Goal: Communication & Community: Answer question/provide support

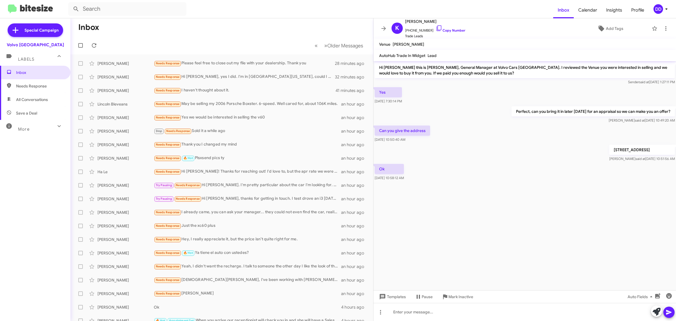
click at [210, 26] on mat-toolbar-row "Inbox" at bounding box center [221, 27] width 303 height 18
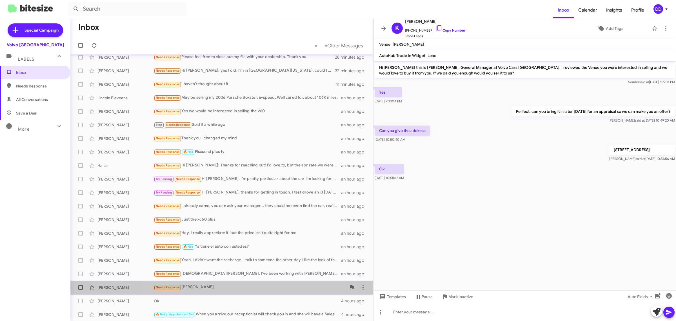
click at [241, 287] on div "Needs Response [PERSON_NAME]" at bounding box center [250, 287] width 192 height 6
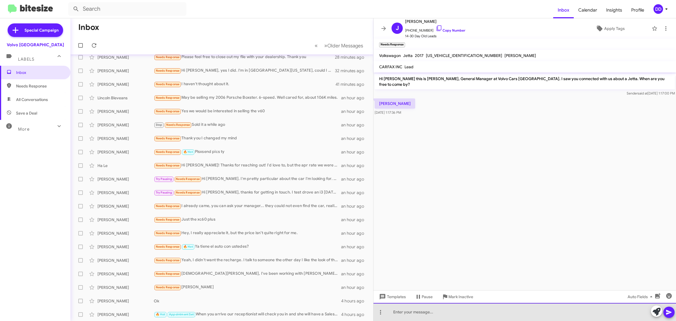
click at [470, 314] on div at bounding box center [525, 312] width 303 height 18
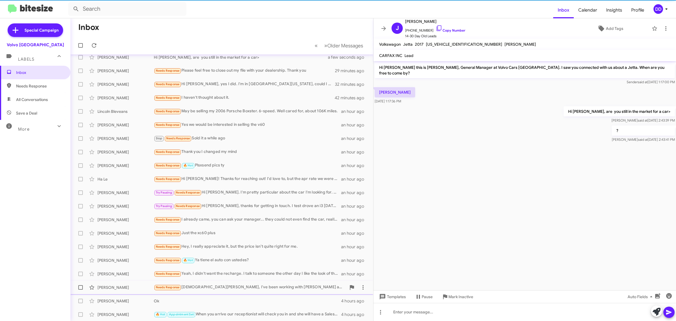
click at [266, 284] on div "Needs Response Hi [PERSON_NAME], I've been working with [PERSON_NAME] and have …" at bounding box center [250, 287] width 192 height 6
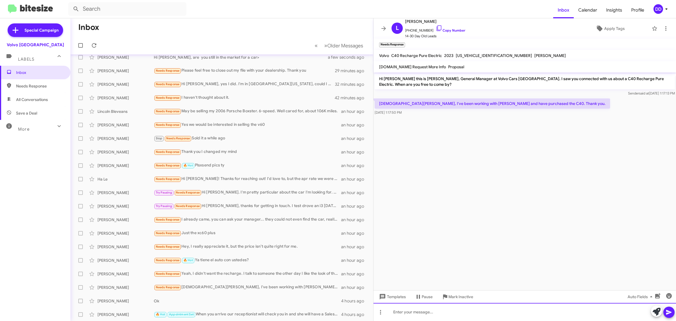
click at [509, 308] on div at bounding box center [525, 312] width 303 height 18
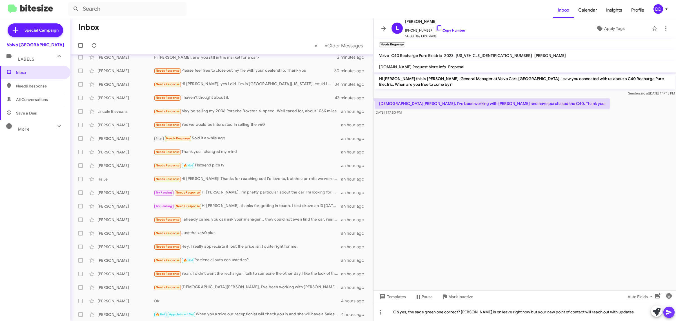
click at [669, 313] on icon at bounding box center [668, 312] width 5 height 5
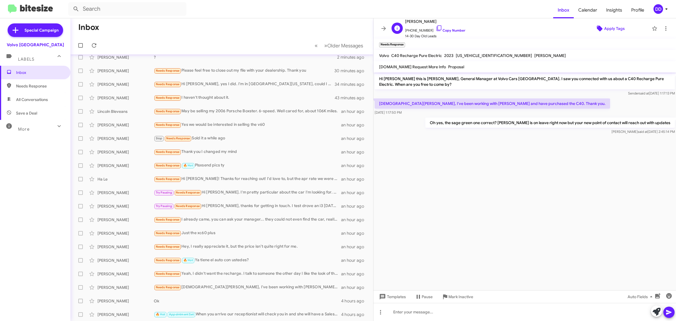
click at [610, 32] on span "Apply Tags" at bounding box center [614, 28] width 21 height 10
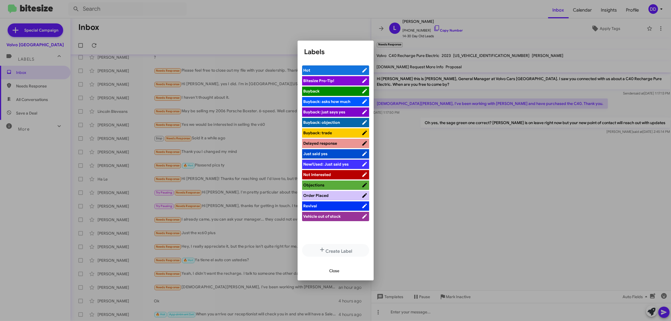
click at [344, 193] on span "Order Placed" at bounding box center [332, 195] width 58 height 6
click at [334, 269] on span "Close" at bounding box center [334, 270] width 10 height 10
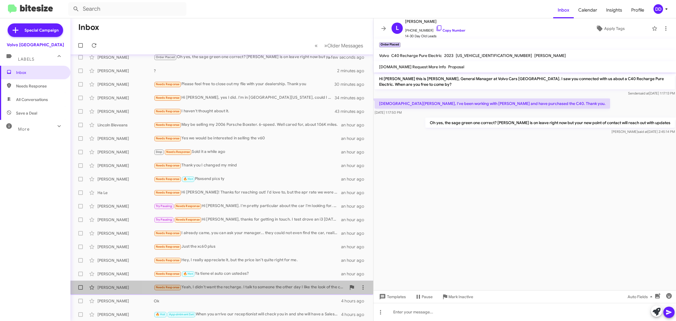
click at [254, 285] on div "Needs Response Yeah, I didn't want the recharge. I talk to someone the other da…" at bounding box center [250, 287] width 192 height 6
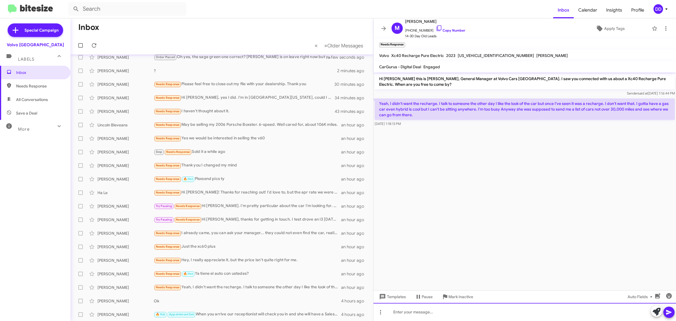
click at [449, 315] on div at bounding box center [525, 312] width 303 height 18
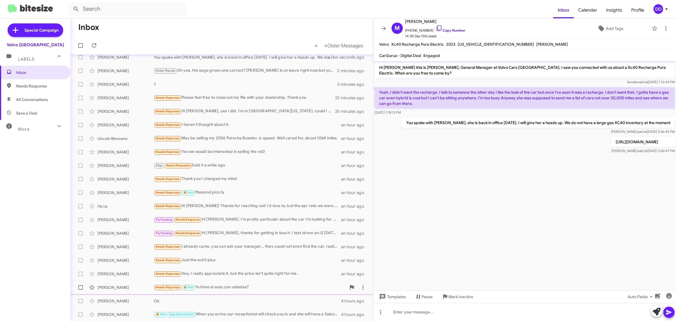
click at [279, 285] on div "Needs Response 🔥 Hot Ya tiene el auto con ustedes?" at bounding box center [250, 287] width 192 height 6
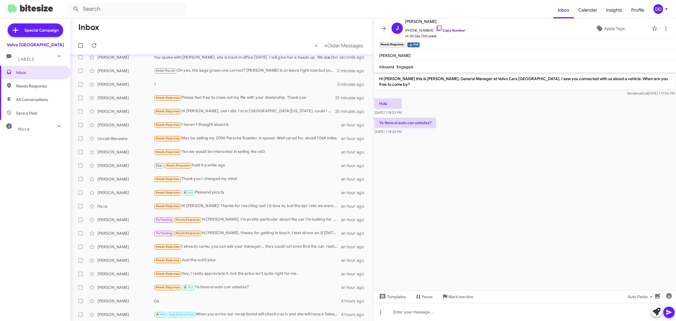
click at [447, 247] on cdk-virtual-scroll-viewport "Hi [PERSON_NAME] this is [PERSON_NAME], General Manager at Volvo Cars [GEOGRAPH…" at bounding box center [525, 181] width 303 height 218
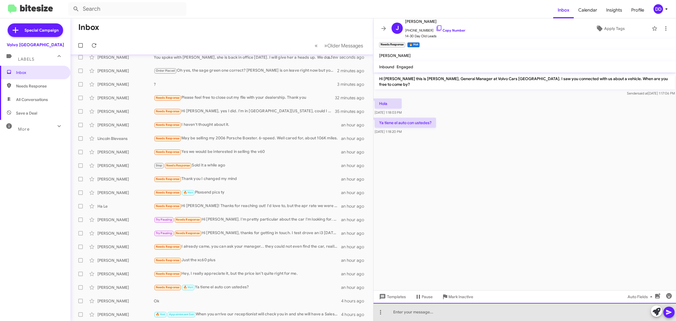
click at [479, 311] on div at bounding box center [525, 312] width 303 height 18
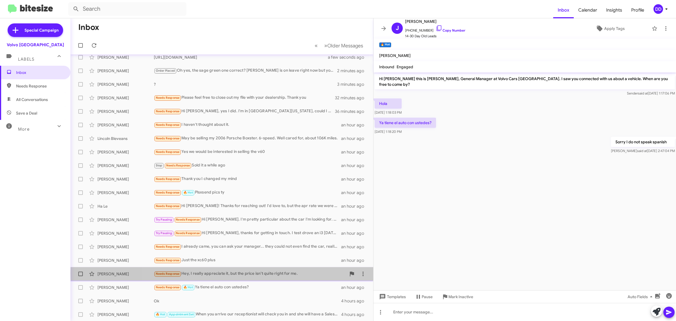
click at [305, 272] on div "Needs Response Hey, I really appreciate it, but the price isn’t quite right for…" at bounding box center [250, 273] width 192 height 6
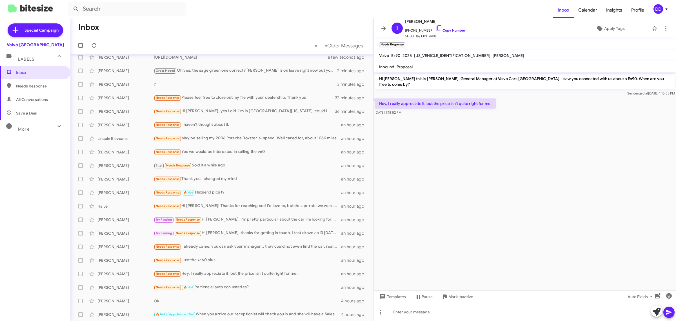
click at [449, 234] on cdk-virtual-scroll-viewport "Hi [PERSON_NAME] this is [PERSON_NAME], General Manager at Volvo Cars [GEOGRAPH…" at bounding box center [525, 181] width 303 height 218
click at [501, 310] on div at bounding box center [525, 312] width 303 height 18
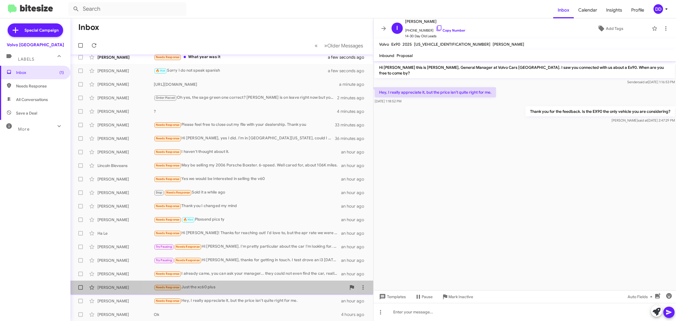
click at [247, 285] on div "Needs Response Just the xc60 plus" at bounding box center [250, 287] width 192 height 6
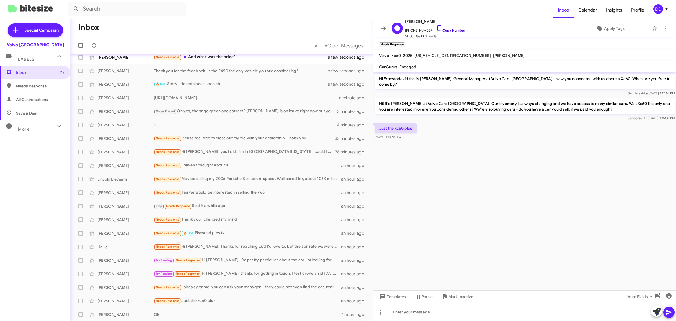
click at [447, 29] on link "Copy Number" at bounding box center [451, 30] width 30 height 4
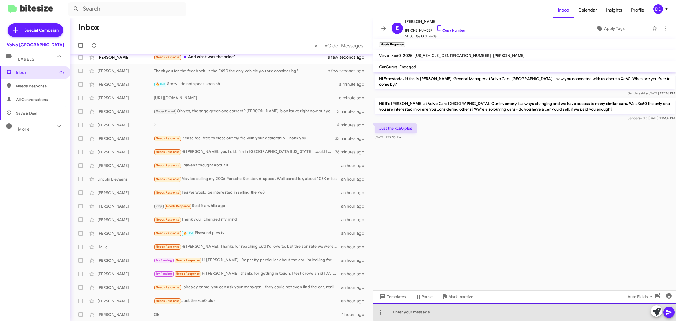
click at [536, 307] on div at bounding box center [525, 312] width 303 height 18
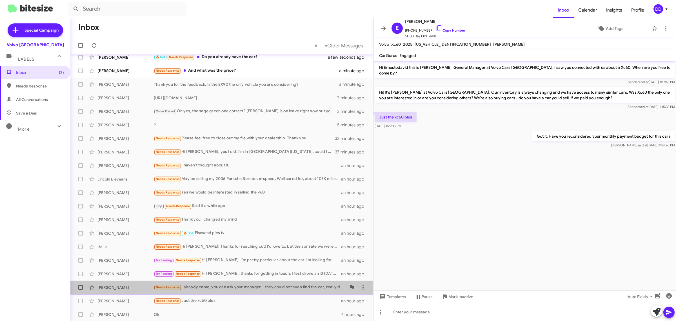
click at [242, 286] on div "Needs Response I already came, you can ask your manager... they could not even …" at bounding box center [250, 287] width 192 height 6
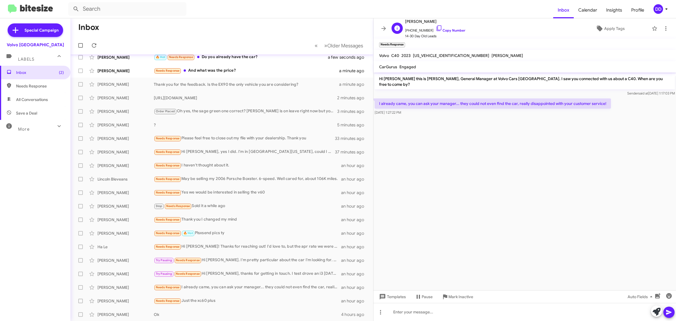
click at [450, 27] on span "[PHONE_NUMBER] Copy Number" at bounding box center [435, 29] width 60 height 8
click at [450, 28] on span "[PHONE_NUMBER] Copy Number" at bounding box center [435, 29] width 60 height 8
click at [449, 30] on link "Copy Number" at bounding box center [451, 30] width 30 height 4
click at [471, 208] on cdk-virtual-scroll-viewport "Hi [PERSON_NAME] this is [PERSON_NAME], General Manager at Volvo Cars [GEOGRAPH…" at bounding box center [525, 181] width 303 height 218
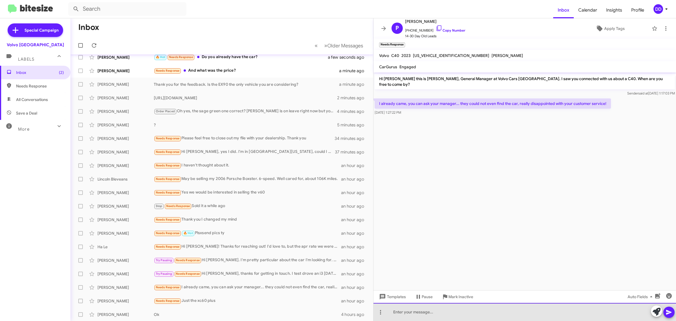
click at [470, 315] on div at bounding box center [525, 312] width 303 height 18
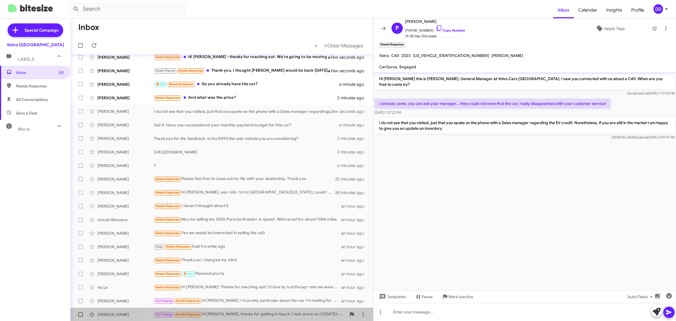
click at [238, 312] on div "Try Pausing Needs Response Hi [PERSON_NAME], thanks for getting in touch. I tes…" at bounding box center [250, 314] width 192 height 6
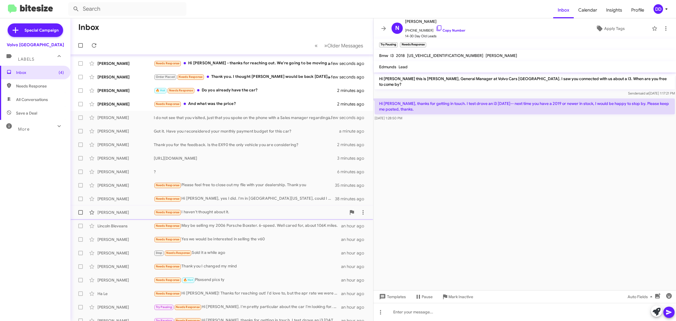
scroll to position [6, 0]
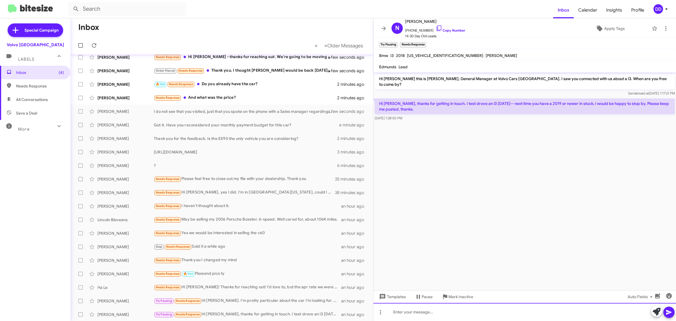
click at [466, 308] on div at bounding box center [525, 312] width 303 height 18
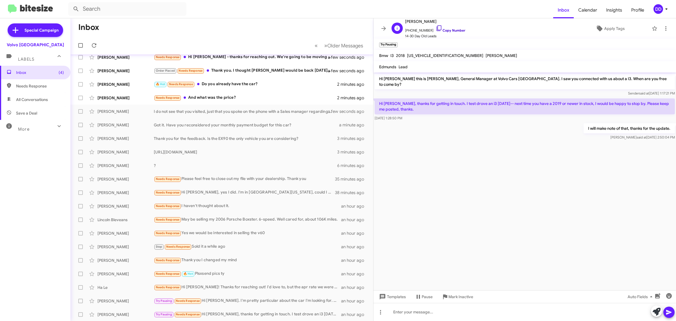
click at [444, 30] on link "Copy Number" at bounding box center [451, 30] width 30 height 4
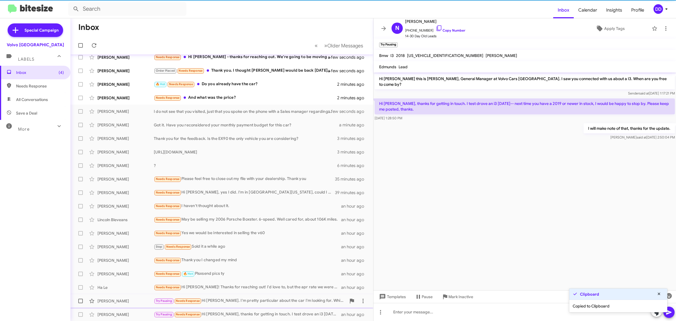
click at [253, 300] on div "Try Pausing Needs Response Hi [PERSON_NAME]. I'm pretty particular about the ca…" at bounding box center [250, 300] width 192 height 6
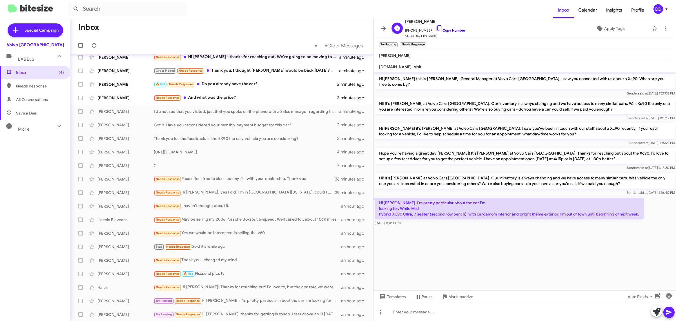
click at [455, 30] on link "Copy Number" at bounding box center [451, 30] width 30 height 4
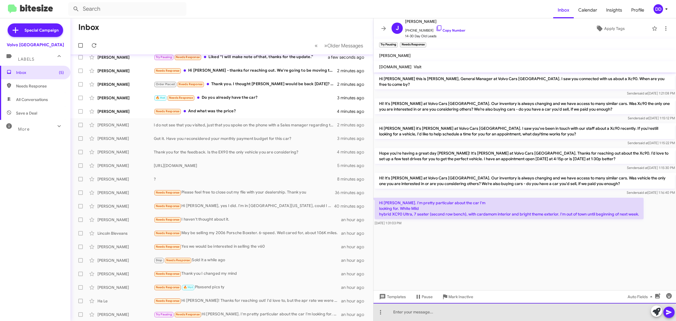
click at [471, 316] on div at bounding box center [525, 312] width 303 height 18
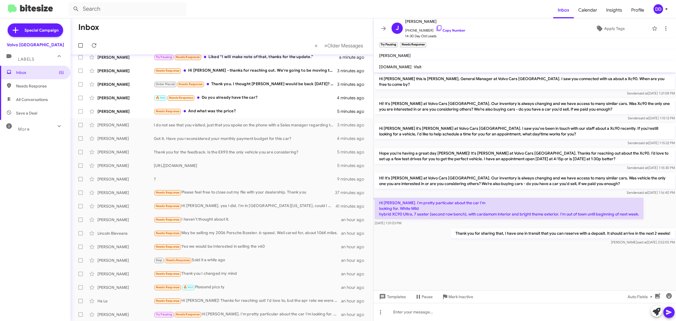
drag, startPoint x: 642, startPoint y: 207, endPoint x: 400, endPoint y: 203, distance: 242.1
click at [400, 203] on p "Hi [PERSON_NAME]. I'm pretty particular about the car I'm looking for. White Mi…" at bounding box center [509, 208] width 269 height 21
copy p "White Mild hybrid XC90 Ultra, 7 seater (second row bench), with cardamom interi…"
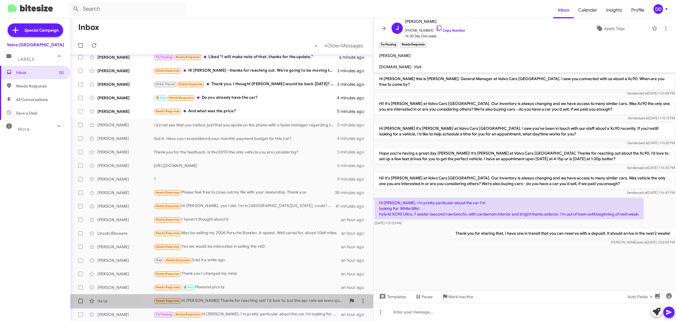
click at [238, 298] on div "Needs Response Hi [PERSON_NAME]! Thanks for reaching out! I'd love to, but the …" at bounding box center [250, 300] width 192 height 6
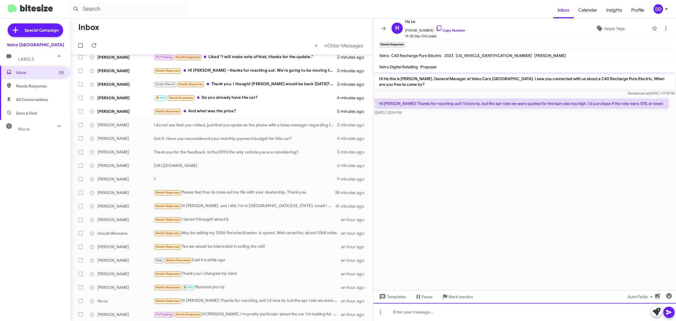
click at [495, 313] on div at bounding box center [525, 312] width 303 height 18
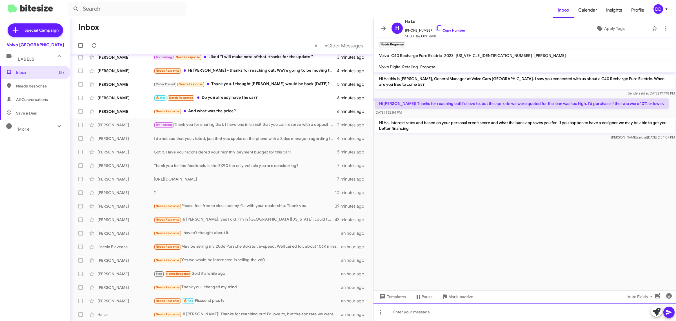
click at [456, 314] on div at bounding box center [525, 312] width 303 height 18
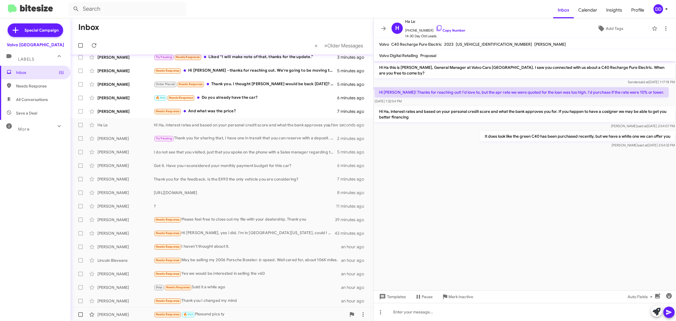
click at [254, 314] on div "Needs Response 🔥 Hot Plsxsend pics ty" at bounding box center [250, 314] width 192 height 6
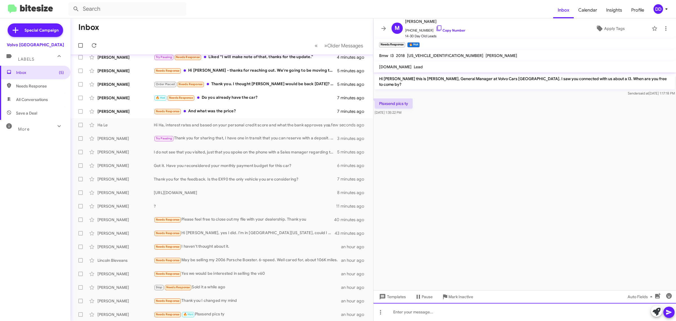
click at [456, 310] on div at bounding box center [525, 312] width 303 height 18
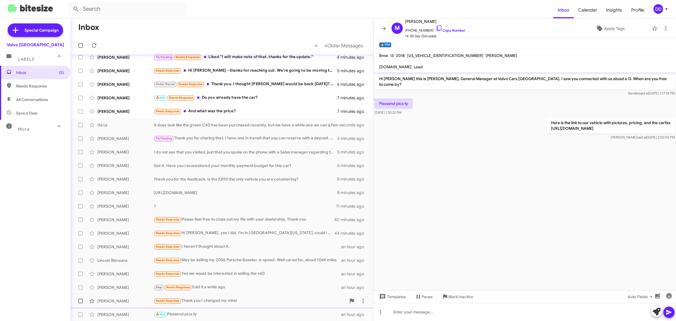
click at [257, 301] on div "Needs Response Thank you I changed my mind" at bounding box center [250, 300] width 192 height 6
click at [452, 28] on span "[PHONE_NUMBER] Copy Number" at bounding box center [435, 29] width 60 height 8
click at [436, 29] on icon at bounding box center [439, 28] width 7 height 7
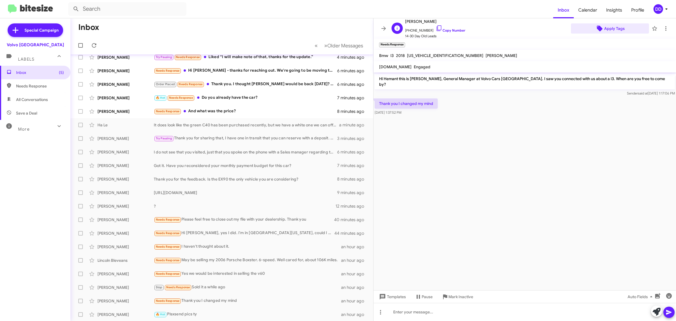
click at [605, 24] on span "Apply Tags" at bounding box center [614, 28] width 21 height 10
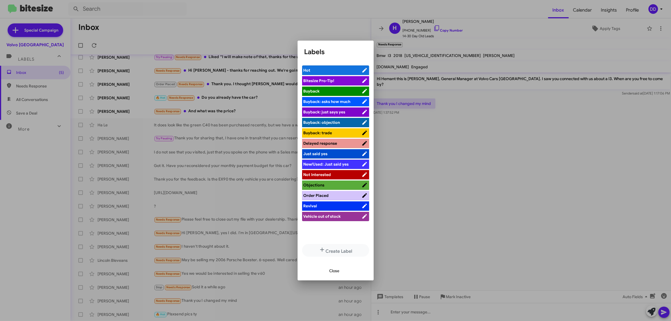
click at [323, 172] on span "Not Interested" at bounding box center [317, 174] width 28 height 5
click at [330, 272] on span "Close" at bounding box center [334, 270] width 10 height 10
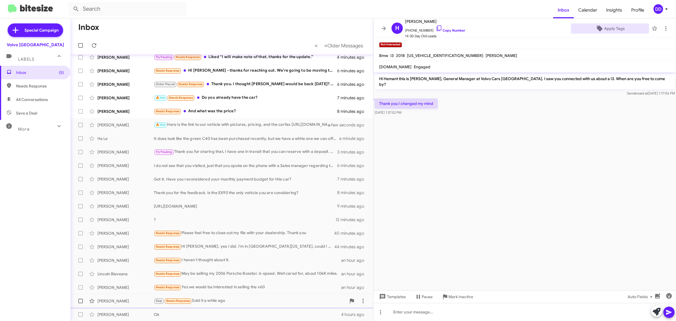
click at [243, 302] on div "Stop Needs Response Sold it a while ago" at bounding box center [250, 300] width 192 height 6
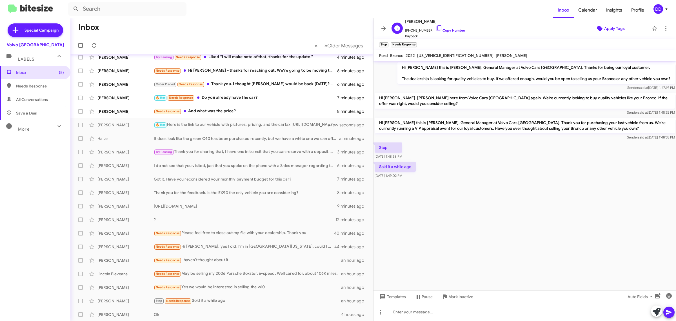
click at [604, 23] on span "Apply Tags" at bounding box center [614, 28] width 21 height 10
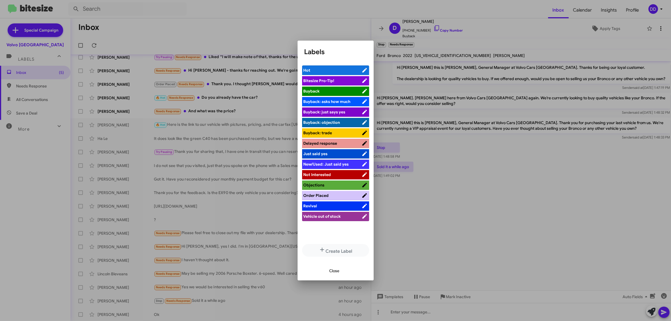
click at [651, 30] on div at bounding box center [335, 160] width 671 height 321
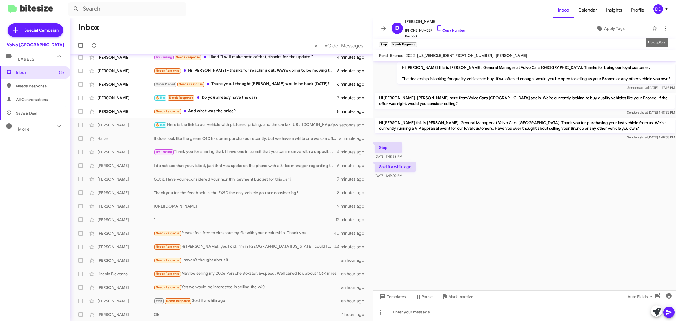
click at [660, 27] on span at bounding box center [665, 28] width 11 height 7
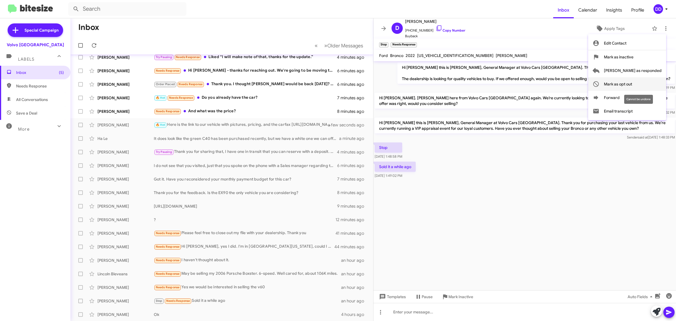
click at [632, 86] on span "Mark as opt out" at bounding box center [618, 84] width 28 height 14
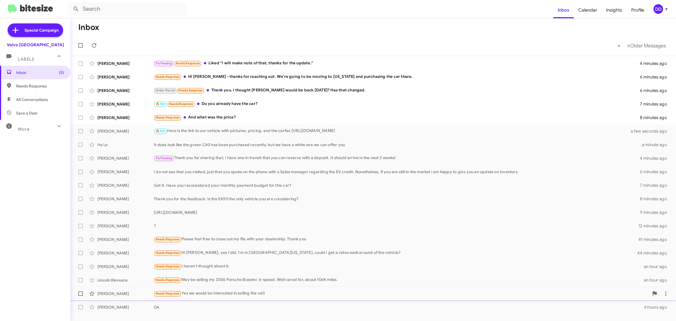
click at [247, 294] on div "Needs Response Yes we would be interested in selling the v60" at bounding box center [401, 293] width 495 height 6
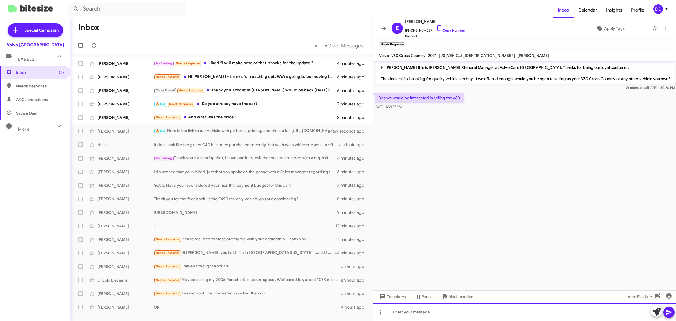
click at [505, 305] on div at bounding box center [525, 312] width 303 height 18
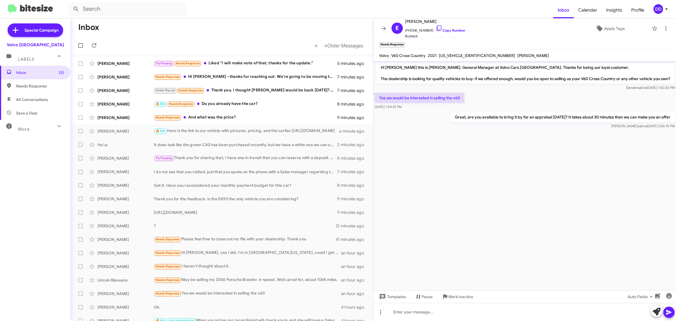
click at [458, 116] on p "Great, are you available to bring it by for an appraisal [DATE]? It takes about…" at bounding box center [563, 117] width 225 height 10
click at [458, 115] on p "Great, are you available to bring it by for an appraisal [DATE]? It takes about…" at bounding box center [563, 117] width 225 height 10
copy p "Great, are you available to bring it by for an appraisal [DATE]? It takes about…"
click at [273, 280] on div "Needs Response May be selling my 2006 Porsche Boxster. 6-speed. Well cared for,…" at bounding box center [250, 279] width 192 height 6
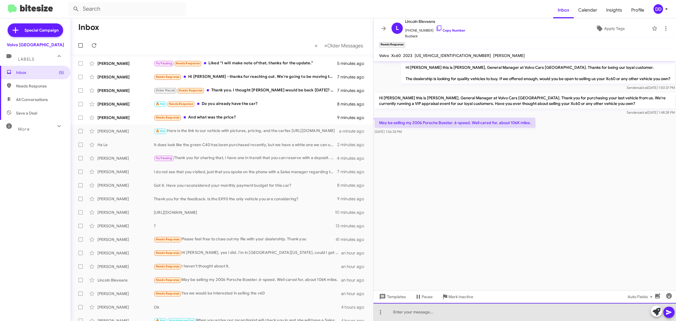
click at [473, 306] on div at bounding box center [525, 312] width 303 height 18
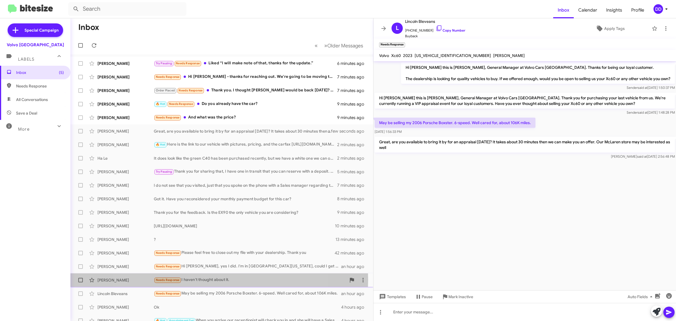
click at [205, 280] on div "Needs Response I haven't thought about it." at bounding box center [250, 279] width 192 height 6
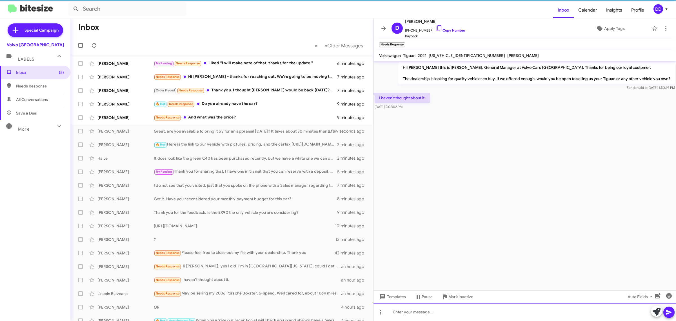
click at [485, 312] on div at bounding box center [525, 312] width 303 height 18
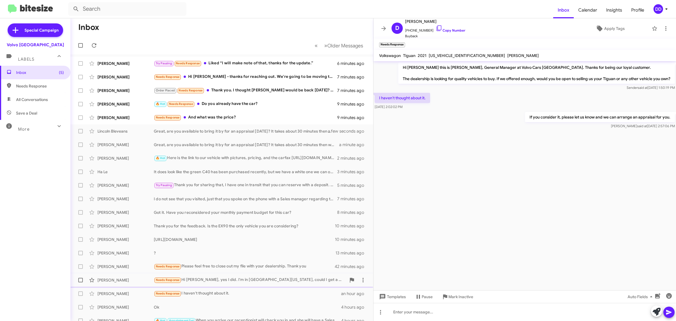
click at [264, 279] on div "Needs Response Hi [PERSON_NAME], yes I did. I'm in [GEOGRAPHIC_DATA][US_STATE],…" at bounding box center [250, 279] width 192 height 6
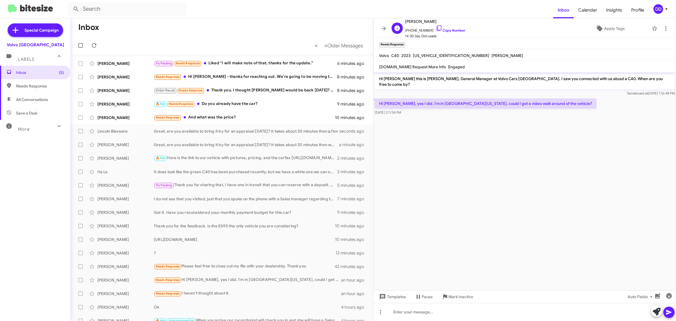
click at [455, 27] on span "[PHONE_NUMBER] Copy Number" at bounding box center [435, 29] width 60 height 8
click at [450, 27] on span "[PHONE_NUMBER] Copy Number" at bounding box center [435, 29] width 60 height 8
click at [448, 30] on link "Copy Number" at bounding box center [451, 30] width 30 height 4
click at [499, 249] on cdk-virtual-scroll-viewport "Hi [PERSON_NAME] this is [PERSON_NAME], General Manager at Volvo Cars [GEOGRAPH…" at bounding box center [525, 181] width 303 height 218
click at [497, 312] on div at bounding box center [525, 312] width 303 height 18
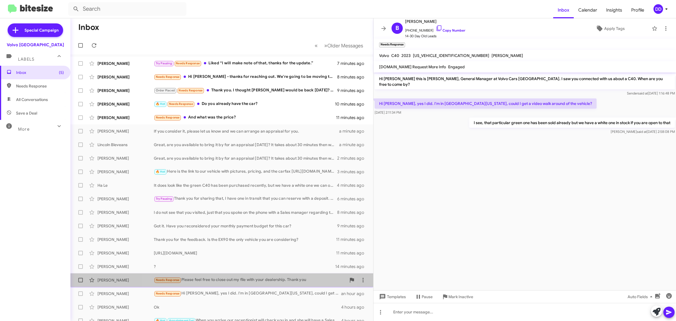
click at [226, 277] on div "Needs Response Please feel free to close out my file with your dealership. Than…" at bounding box center [250, 279] width 192 height 6
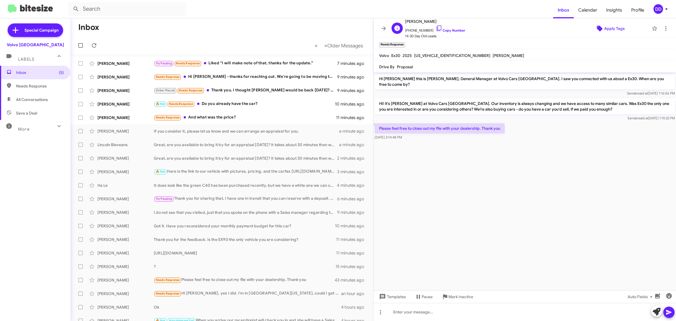
click at [605, 27] on span "Apply Tags" at bounding box center [614, 28] width 21 height 10
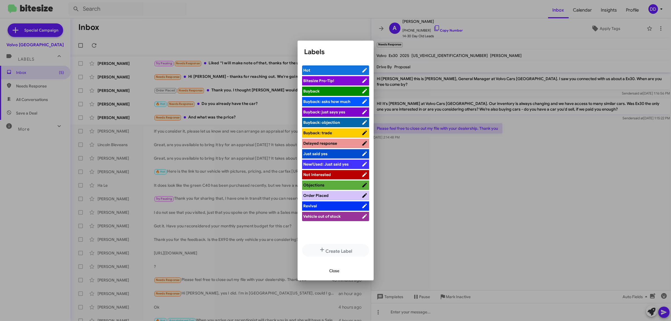
click at [338, 171] on li "Not Interested" at bounding box center [335, 174] width 67 height 9
click at [336, 174] on span "Not Interested" at bounding box center [332, 175] width 58 height 6
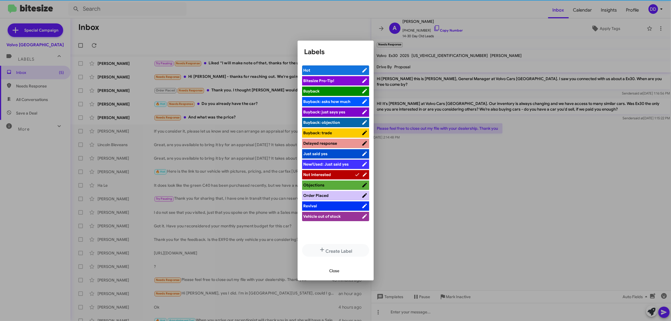
click at [334, 268] on span "Close" at bounding box center [334, 270] width 10 height 10
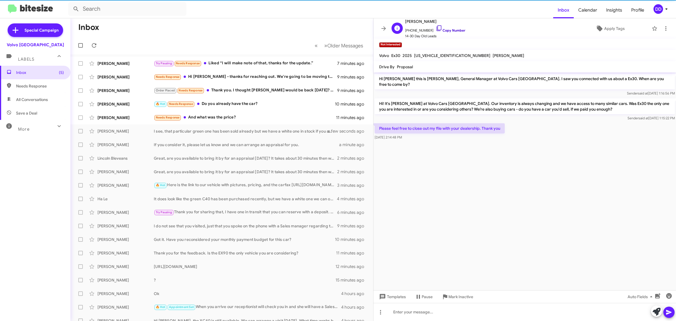
click at [450, 30] on link "Copy Number" at bounding box center [451, 30] width 30 height 4
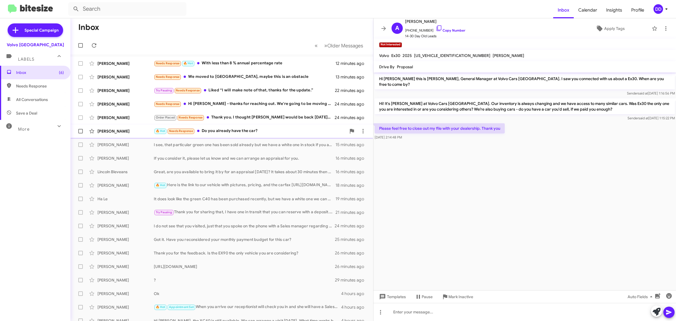
click at [263, 129] on div "🔥 Hot Needs Response Do you already have the car?" at bounding box center [250, 131] width 192 height 6
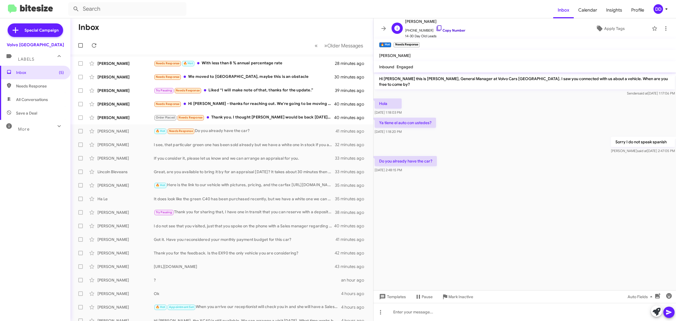
click at [451, 30] on link "Copy Number" at bounding box center [451, 30] width 30 height 4
click at [433, 312] on div at bounding box center [525, 312] width 303 height 18
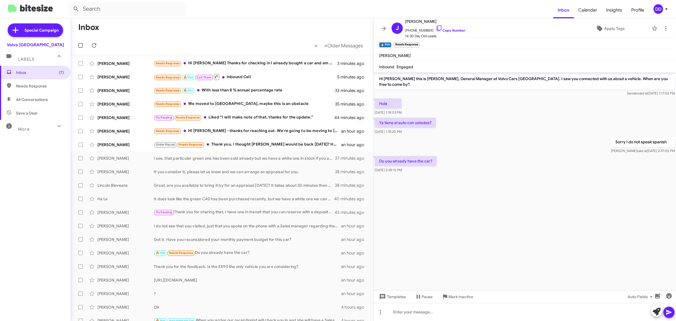
click at [473, 249] on cdk-virtual-scroll-viewport "Hi [PERSON_NAME] this is [PERSON_NAME], General Manager at Volvo Cars [GEOGRAPH…" at bounding box center [525, 181] width 303 height 218
click at [475, 315] on div at bounding box center [525, 312] width 303 height 18
click at [494, 203] on cdk-virtual-scroll-viewport "Hi [PERSON_NAME] this is [PERSON_NAME], General Manager at Volvo Cars [GEOGRAPH…" at bounding box center [525, 181] width 303 height 218
click at [625, 293] on div "Message Failure" at bounding box center [618, 293] width 98 height 11
click at [661, 291] on button at bounding box center [659, 293] width 10 height 9
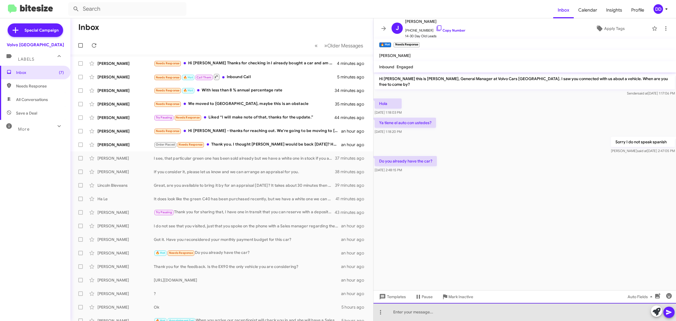
click at [457, 309] on div at bounding box center [525, 312] width 303 height 18
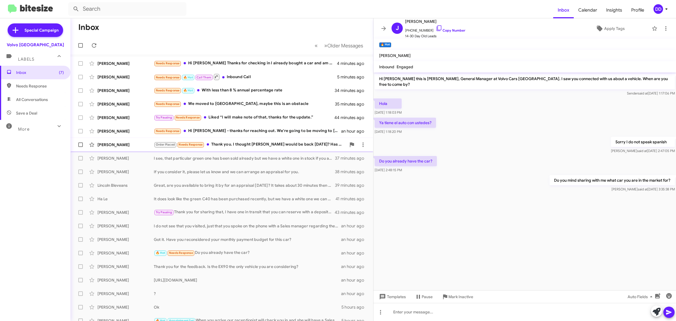
click at [246, 148] on div "Lacy Pennington Order Placed Needs Response Thank you. I thought Sam would be b…" at bounding box center [222, 144] width 294 height 11
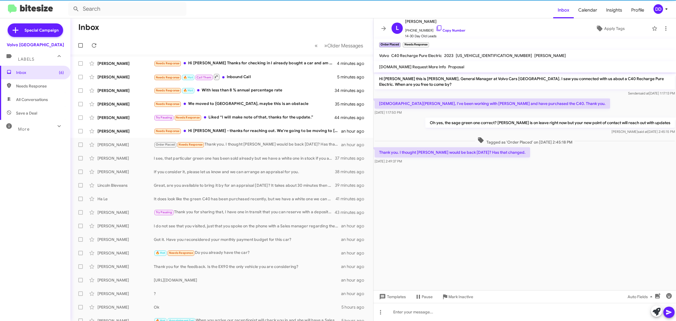
drag, startPoint x: 452, startPoint y: 208, endPoint x: 455, endPoint y: 248, distance: 39.8
click at [452, 209] on cdk-virtual-scroll-viewport "Hi Lacy this is David Dupart, General Manager at Volvo Cars Palo Alto. I saw yo…" at bounding box center [525, 181] width 303 height 218
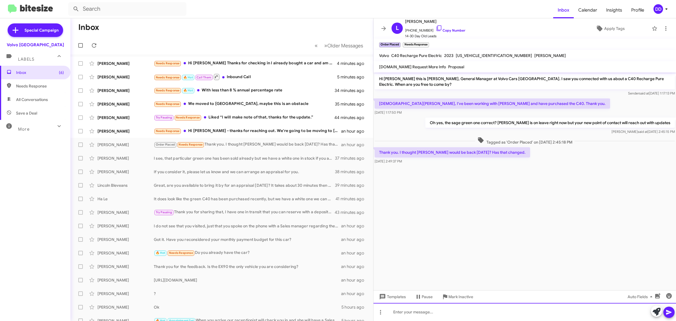
click at [460, 311] on div at bounding box center [525, 312] width 303 height 18
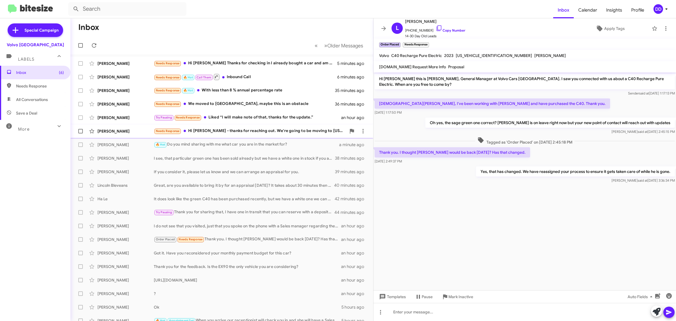
click at [257, 130] on div "Needs Response Hi David - thanks for reaching out. We're going to be moving to …" at bounding box center [250, 131] width 192 height 6
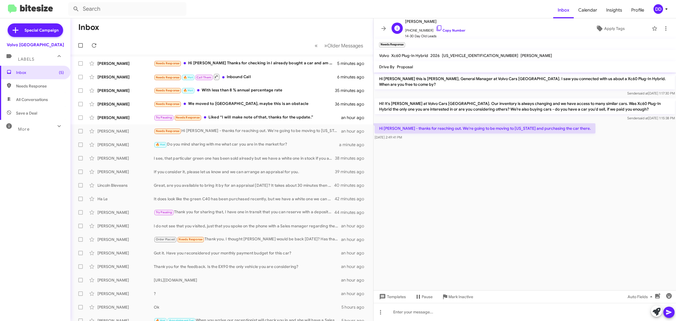
click at [451, 28] on span "+16505756355 Copy Number" at bounding box center [435, 29] width 60 height 8
click at [450, 30] on link "Copy Number" at bounding box center [451, 30] width 30 height 4
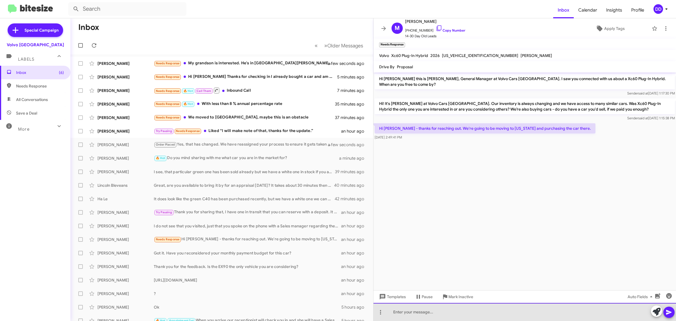
click at [394, 314] on div at bounding box center [525, 312] width 303 height 18
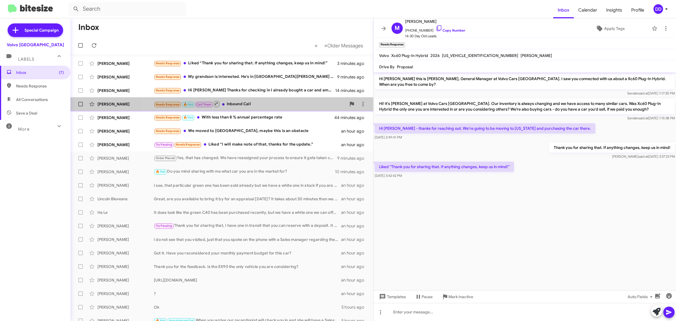
click at [262, 101] on div "Needs Response 🔥 Hot Call Them Inbound Call" at bounding box center [250, 103] width 192 height 7
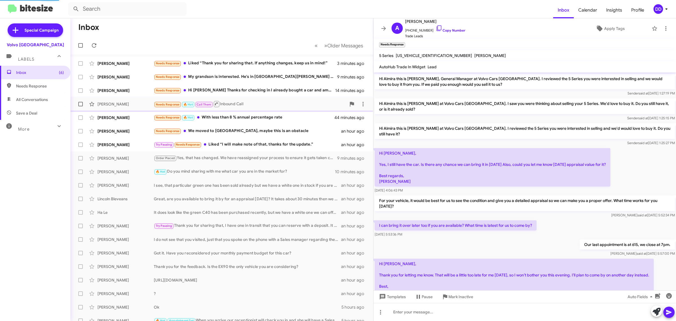
scroll to position [32, 0]
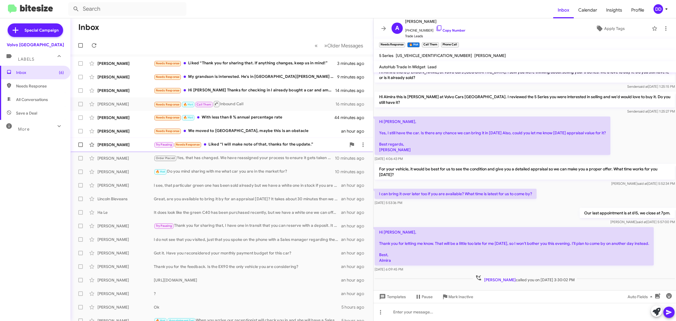
click at [289, 144] on div "Try Pausing Needs Response Liked “I will make note of that, thanks for the upda…" at bounding box center [250, 144] width 192 height 6
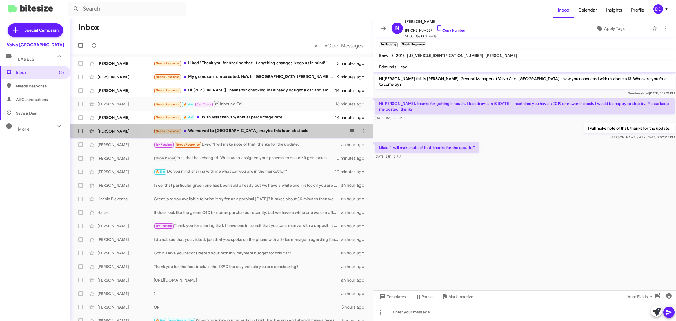
click at [270, 128] on div "Needs Response We moved to Chicago, maybe this is an obstacle" at bounding box center [250, 131] width 192 height 6
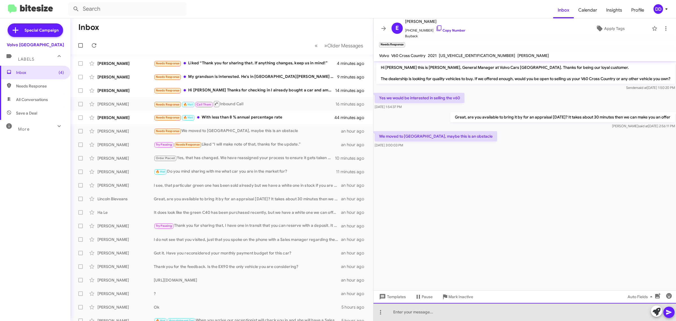
click at [471, 315] on div at bounding box center [525, 312] width 303 height 18
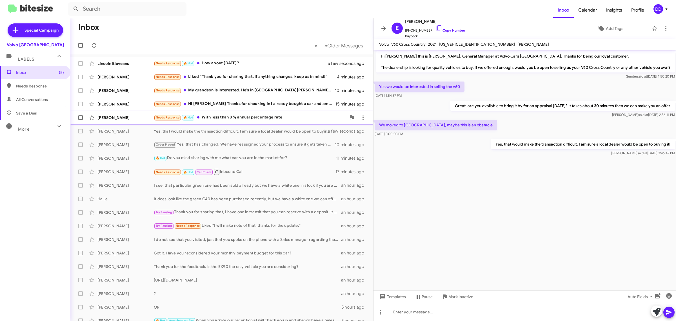
click at [283, 117] on div "Needs Response 🔥 Hot With less than 8 % annual percentage rate" at bounding box center [250, 117] width 192 height 6
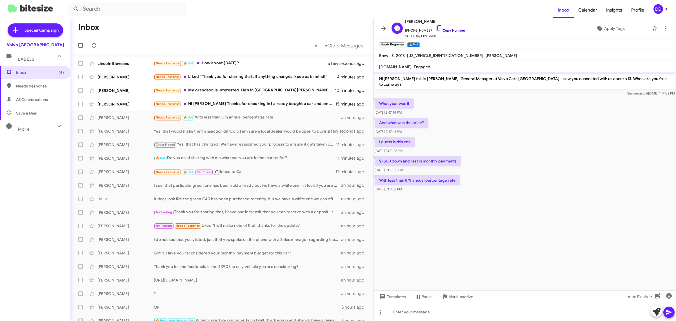
click at [447, 29] on link "Copy Number" at bounding box center [451, 30] width 30 height 4
click at [457, 317] on div at bounding box center [525, 312] width 303 height 18
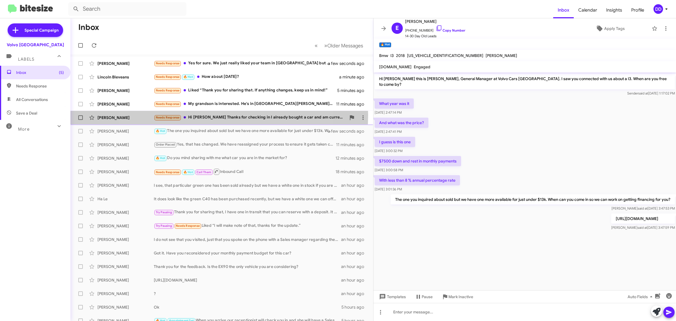
click at [208, 115] on div "Needs Response Hi David Thanks for checking in I already bought a car and am cu…" at bounding box center [250, 117] width 192 height 6
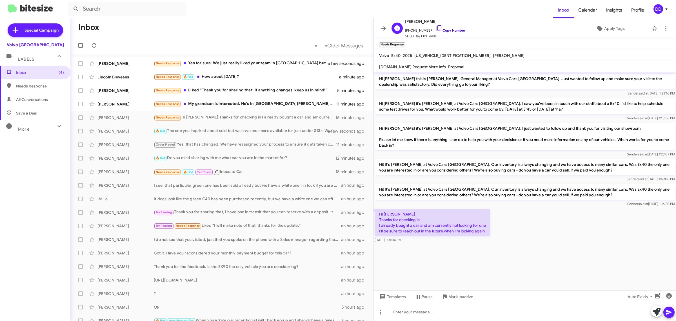
click at [450, 31] on link "Copy Number" at bounding box center [451, 30] width 30 height 4
click at [223, 103] on div "Needs Response My grandson is interested. He's in San Jose now. Is an appraiser…" at bounding box center [250, 104] width 192 height 6
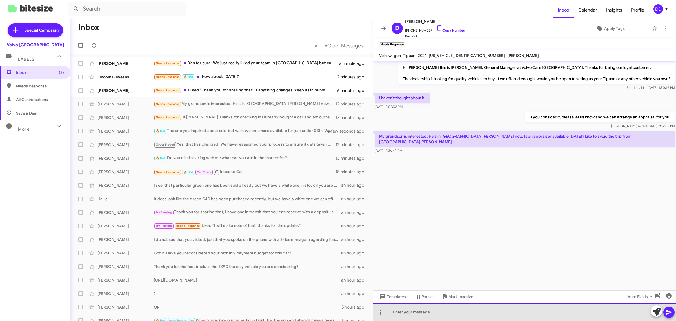
click at [466, 312] on div at bounding box center [525, 312] width 303 height 18
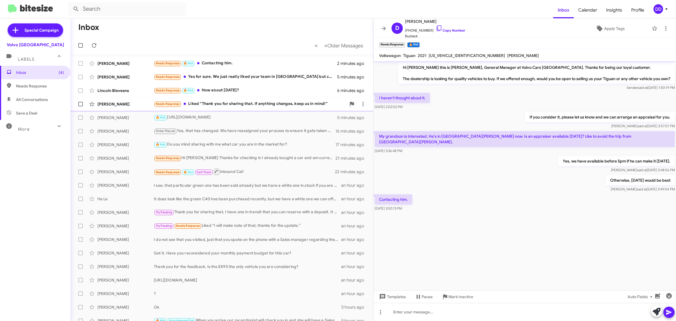
click at [246, 104] on div "Needs Response Liked “Thank you for sharing that. If anything changes, keep us …" at bounding box center [250, 104] width 192 height 6
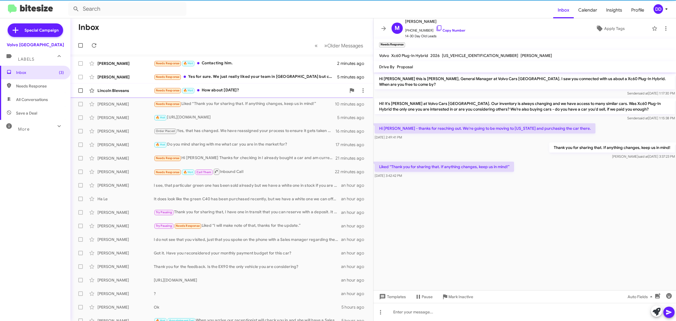
click at [256, 90] on div "Needs Response 🔥 Hot How about Saturday?" at bounding box center [250, 90] width 192 height 6
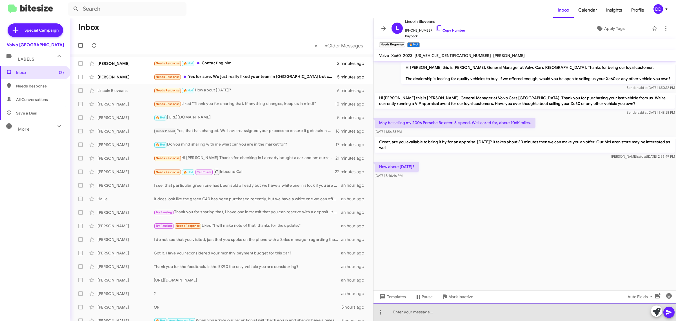
click at [462, 305] on div at bounding box center [525, 312] width 303 height 18
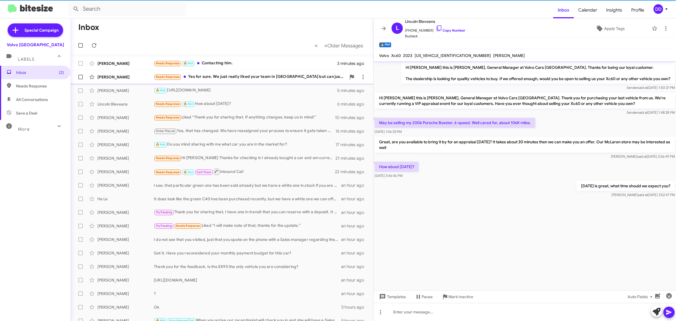
click at [247, 75] on div "Needs Response Yes for sure. We just really liked your team in Palo Alto but ca…" at bounding box center [250, 77] width 192 height 6
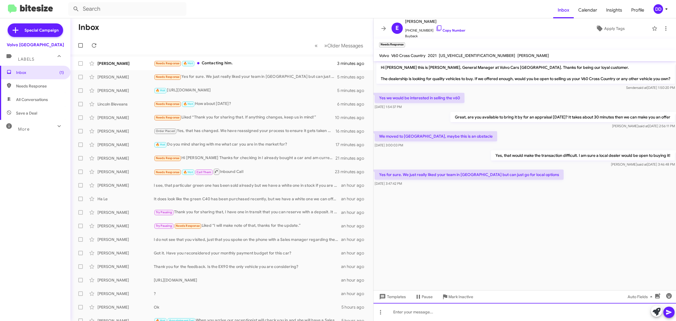
click at [496, 312] on div at bounding box center [525, 312] width 303 height 18
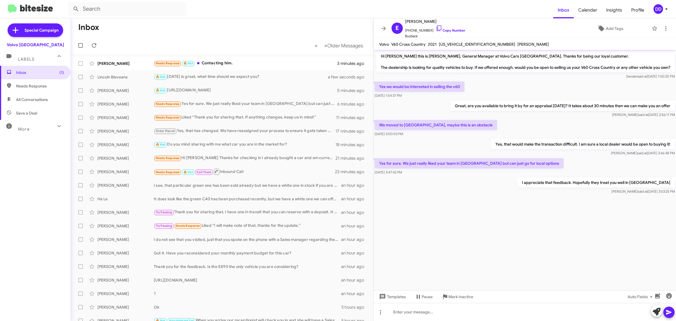
click at [201, 40] on mat-toolbar-row "« Previous » Next Older Messages" at bounding box center [221, 45] width 303 height 18
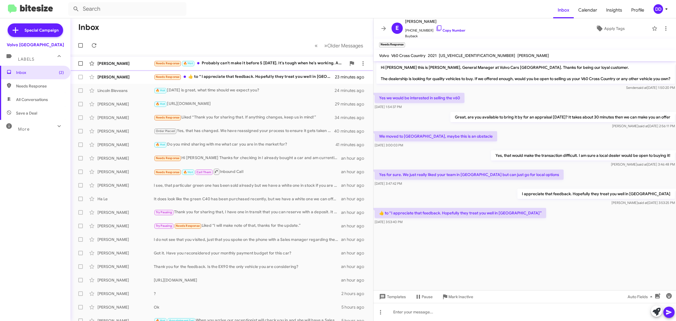
click at [270, 62] on div "Needs Response 🔥 Hot Probably can't make it before 5 today. It's tough when he'…" at bounding box center [250, 63] width 192 height 6
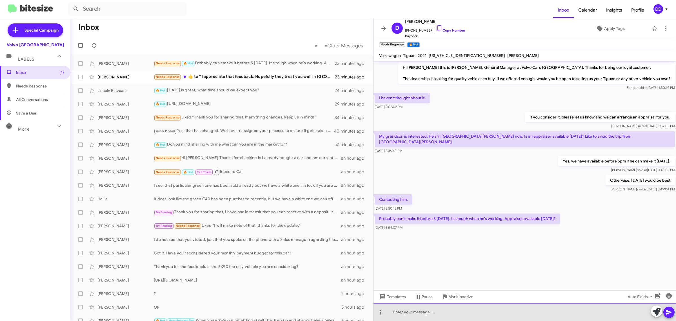
click at [472, 315] on div at bounding box center [525, 312] width 303 height 18
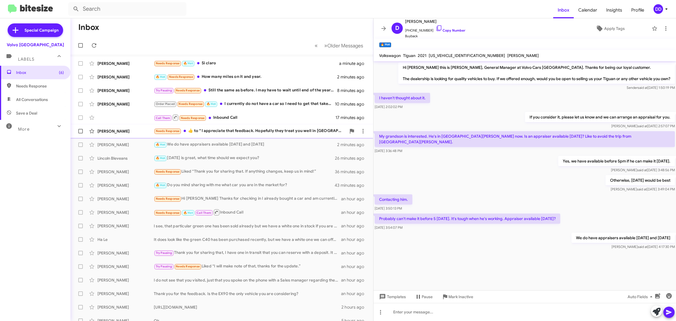
click at [255, 130] on div "Needs Response ​👍​ to “ I appreciate that feedback. Hopefully they treat you we…" at bounding box center [250, 131] width 192 height 6
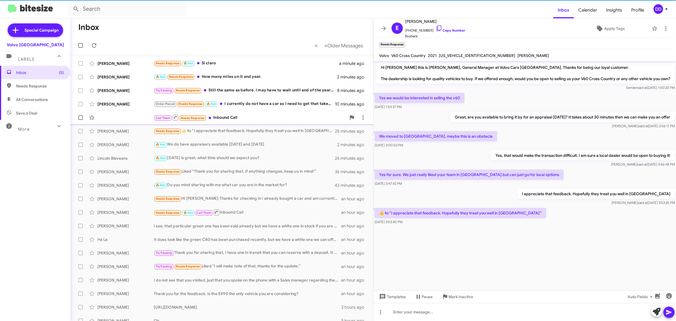
click at [256, 116] on div "Call Them Needs Response Inbound Call" at bounding box center [250, 117] width 192 height 7
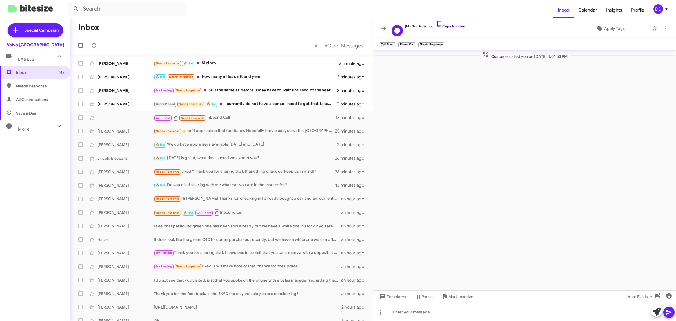
click at [450, 26] on link "Copy Number" at bounding box center [451, 26] width 30 height 4
click at [245, 101] on div "Order Placed Needs Response 🔥 Hot I currently do not have a car so I need to ge…" at bounding box center [250, 104] width 192 height 6
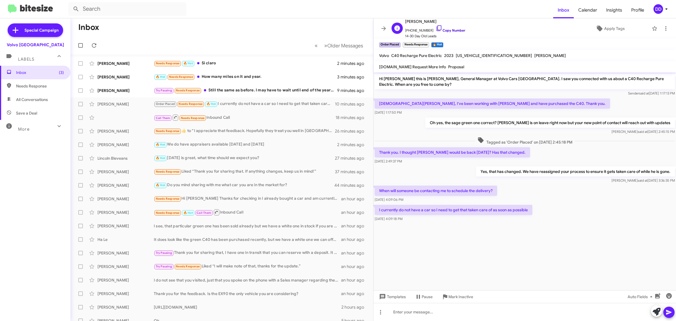
click at [454, 30] on link "Copy Number" at bounding box center [451, 30] width 30 height 4
click at [494, 245] on cdk-virtual-scroll-viewport "Hi Lacy this is David Dupart, General Manager at Volvo Cars Palo Alto. I saw yo…" at bounding box center [525, 181] width 303 height 218
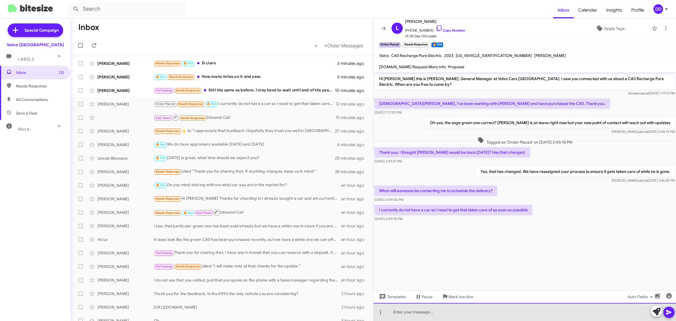
click at [480, 310] on div at bounding box center [525, 312] width 303 height 18
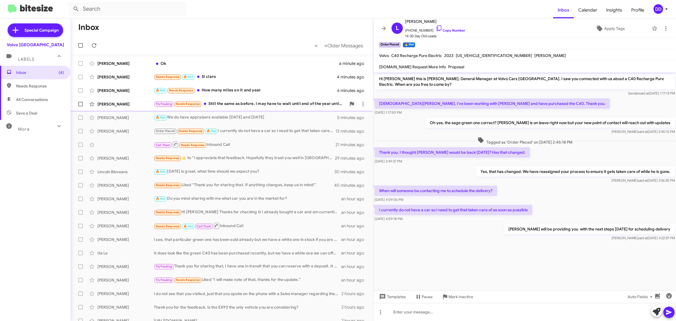
click at [247, 104] on div "Try Pausing Needs Response Still the same as before. I may have to wait until e…" at bounding box center [250, 104] width 192 height 6
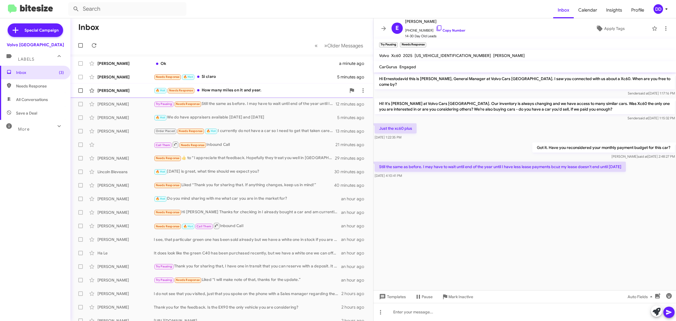
click at [232, 89] on div "🔥 Hot Needs Response How many miles on it and year." at bounding box center [250, 90] width 192 height 6
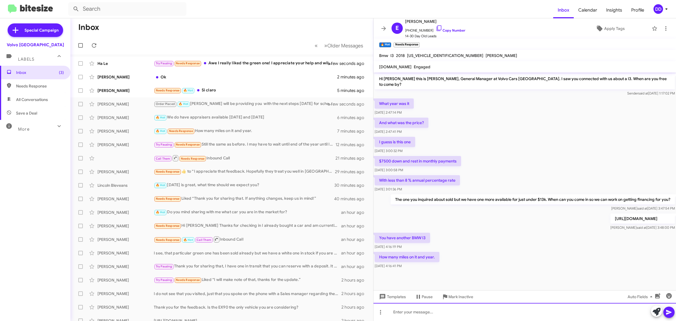
click at [491, 316] on div at bounding box center [525, 312] width 303 height 18
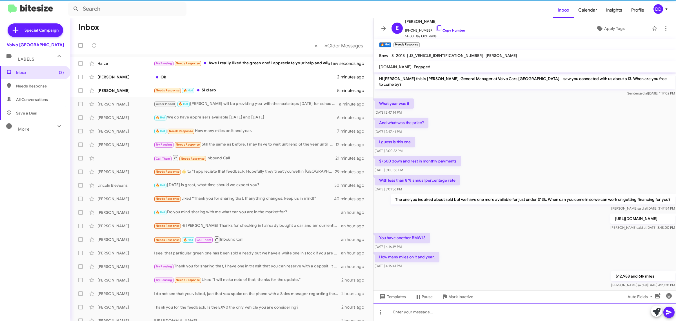
scroll to position [8, 0]
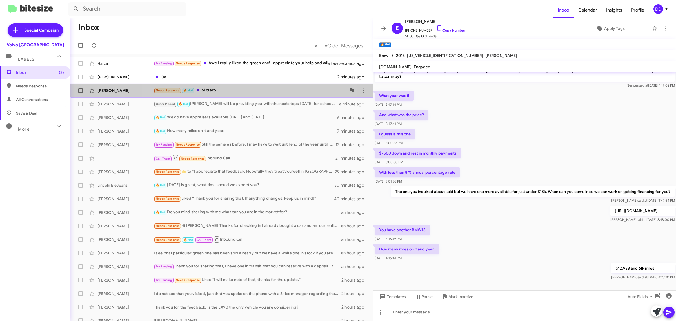
click at [238, 90] on div "Needs Response 🔥 Hot Si claro" at bounding box center [250, 90] width 192 height 6
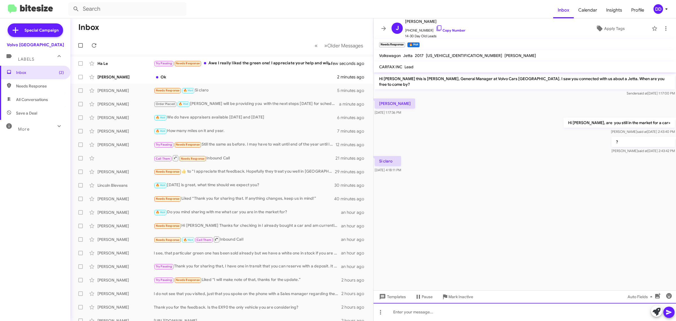
click at [428, 309] on div at bounding box center [525, 312] width 303 height 18
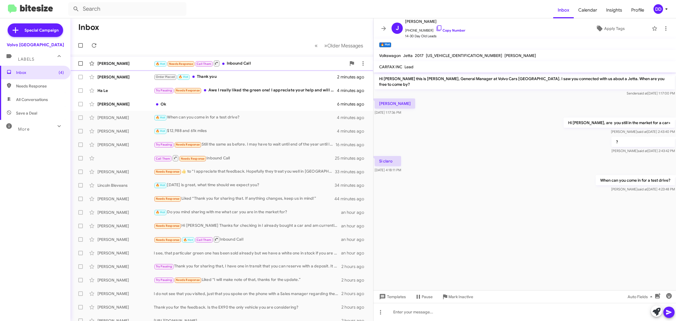
click at [270, 64] on div "🔥 Hot Needs Response Call Them Inbound Call" at bounding box center [250, 63] width 192 height 7
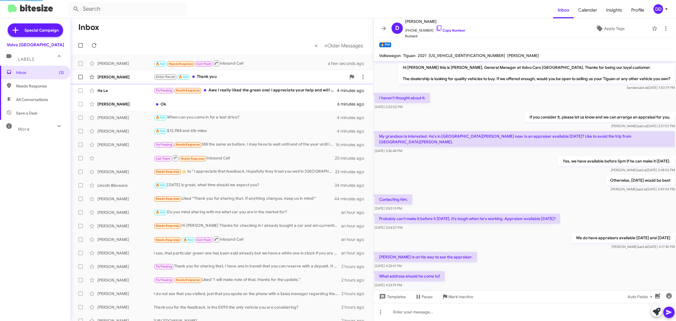
scroll to position [20, 0]
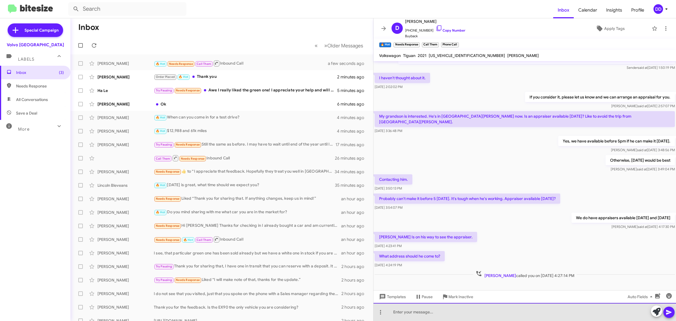
click at [459, 310] on div at bounding box center [525, 312] width 303 height 18
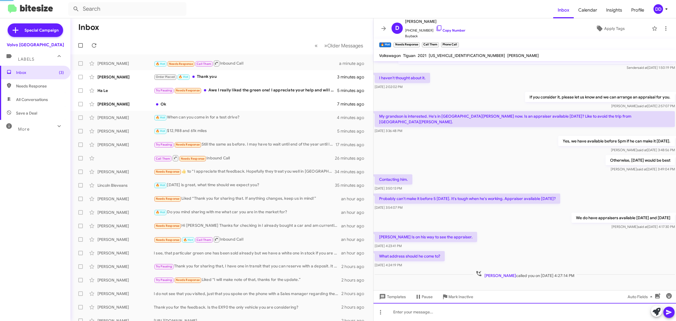
scroll to position [40, 0]
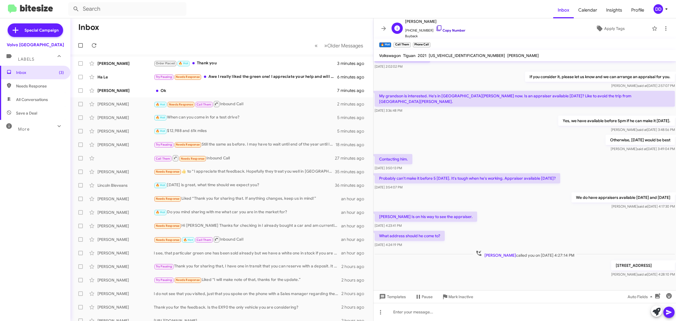
click at [449, 32] on link "Copy Number" at bounding box center [451, 30] width 30 height 4
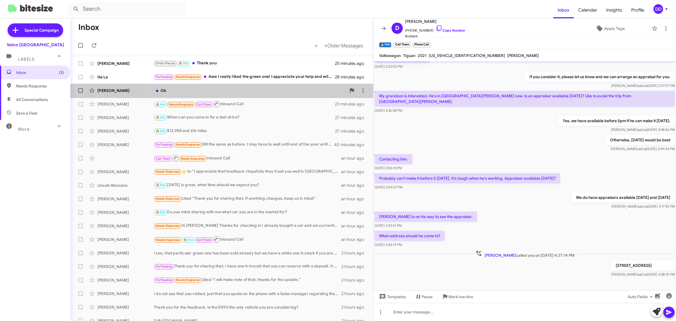
click at [264, 89] on div "Ok" at bounding box center [250, 91] width 192 height 6
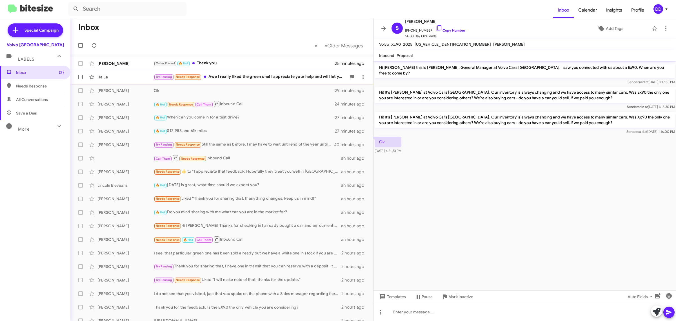
click at [255, 77] on div "Try Pausing Needs Response Awe I really liked the green one! I appreciate your …" at bounding box center [250, 77] width 192 height 6
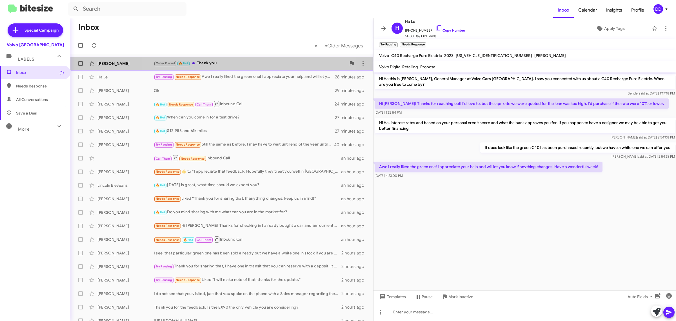
click at [242, 58] on div "Lacy Pennington Order Placed 🔥 Hot Thank you 26 minutes ago" at bounding box center [222, 63] width 294 height 11
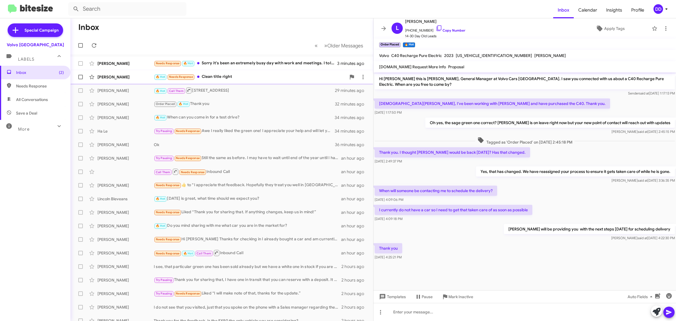
click at [267, 78] on div "🔥 Hot Needs Response Clean title right" at bounding box center [250, 77] width 192 height 6
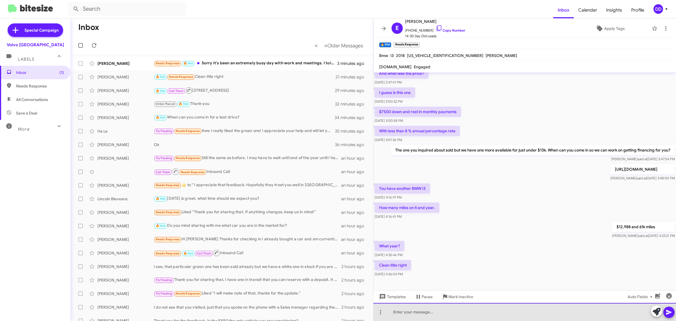
click at [491, 313] on div at bounding box center [525, 312] width 303 height 18
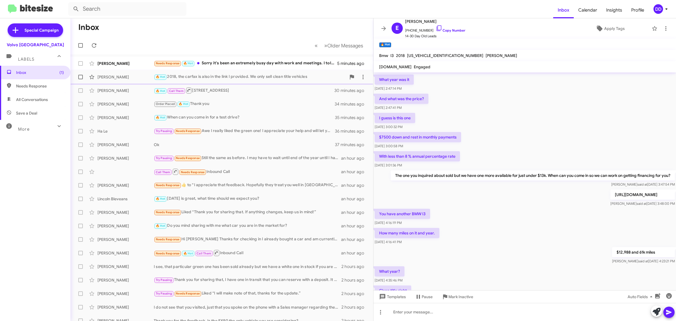
scroll to position [0, 0]
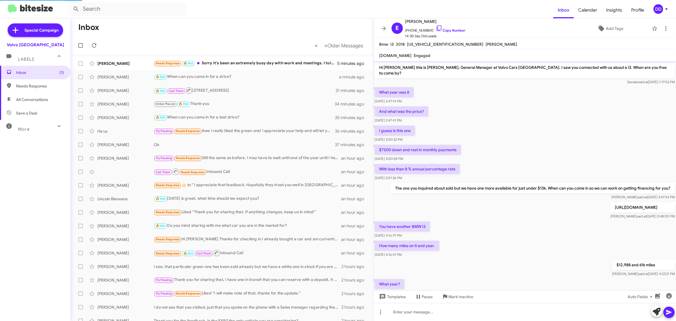
scroll to position [79, 0]
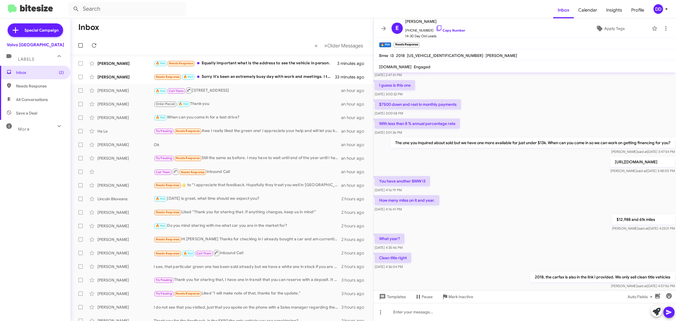
scroll to position [172, 0]
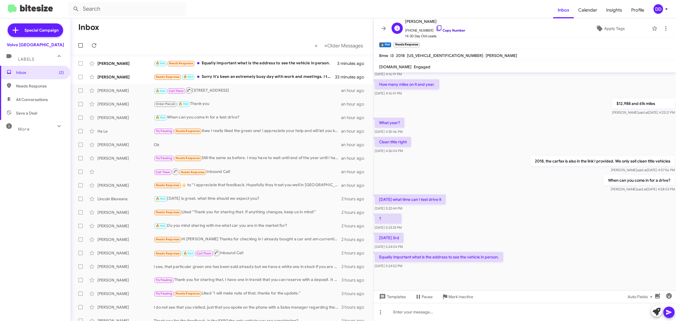
click at [453, 30] on link "Copy Number" at bounding box center [451, 30] width 30 height 4
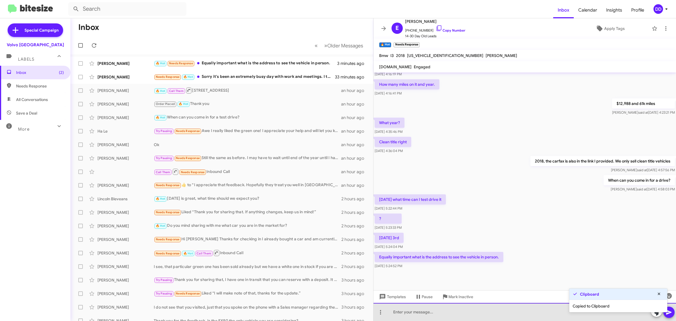
click at [421, 310] on div at bounding box center [525, 312] width 303 height 18
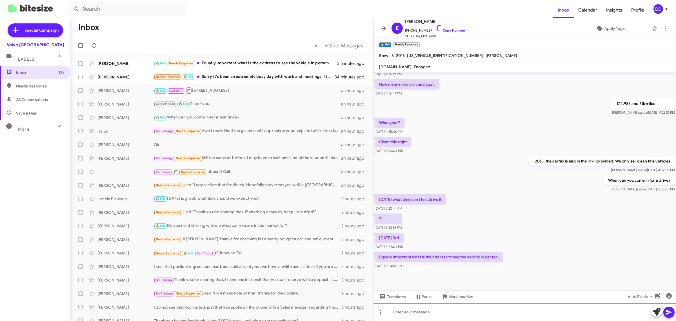
click at [445, 318] on div at bounding box center [525, 312] width 303 height 18
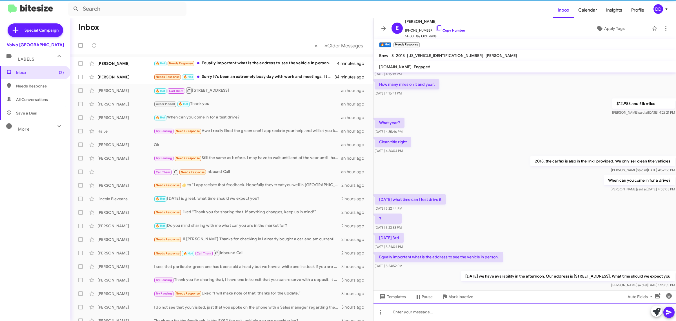
scroll to position [0, 0]
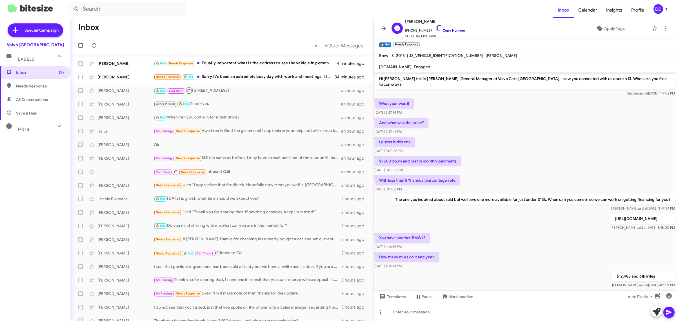
click at [447, 30] on link "Copy Number" at bounding box center [451, 30] width 30 height 4
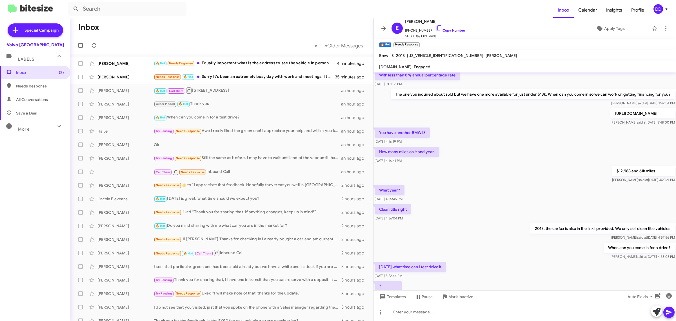
scroll to position [193, 0]
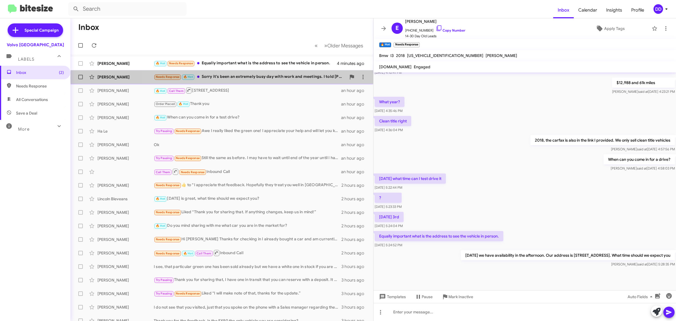
click at [275, 77] on div "Needs Response 🔥 Hot Sorry it's been an extremely busy day with work and meetin…" at bounding box center [250, 77] width 192 height 6
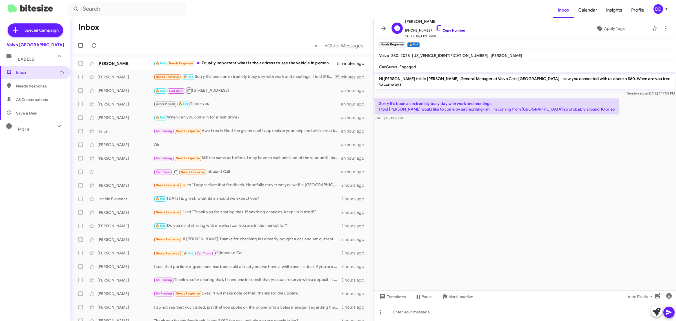
click at [451, 30] on link "Copy Number" at bounding box center [451, 30] width 30 height 4
click at [406, 315] on div at bounding box center [525, 312] width 303 height 18
